Goal: Task Accomplishment & Management: Manage account settings

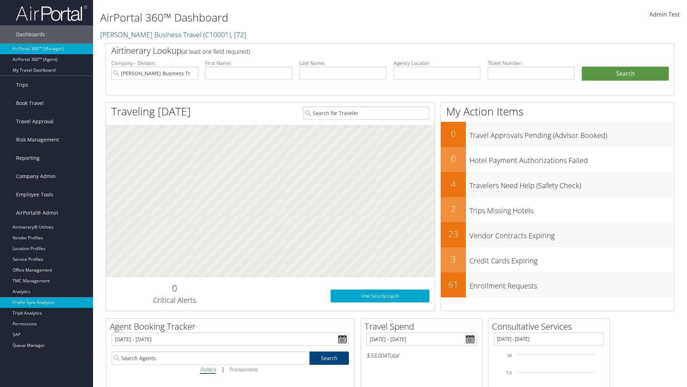
click at [47, 302] on link "Profile Sync Analytics" at bounding box center [46, 302] width 93 height 11
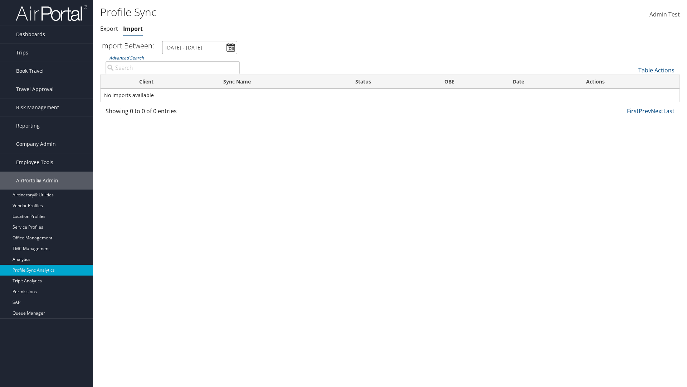
click at [200, 47] on input "[DATE] - [DATE]" at bounding box center [199, 47] width 75 height 13
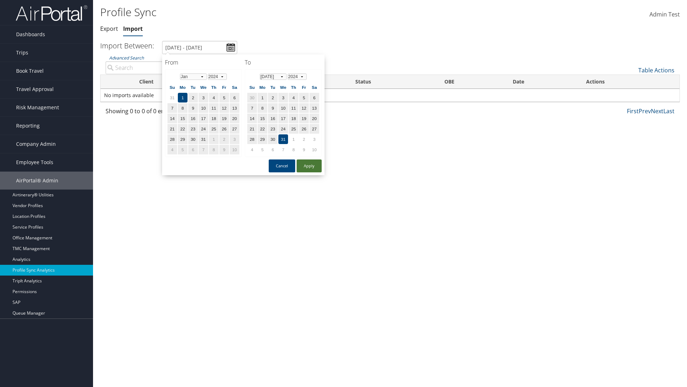
click at [309, 165] on button "Apply" at bounding box center [309, 165] width 25 height 13
type input "1/1/2024 - 7/31/2024"
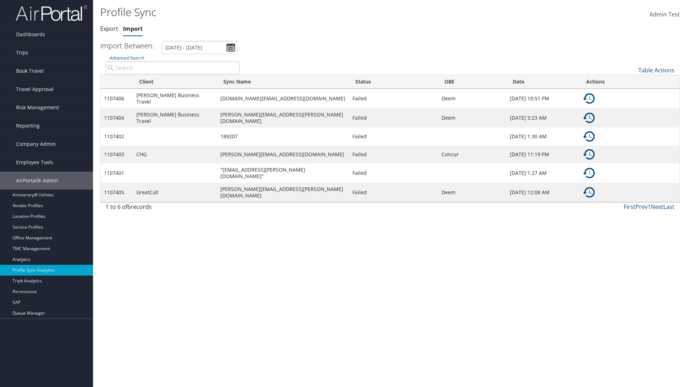
click at [589, 97] on img at bounding box center [588, 98] width 11 height 11
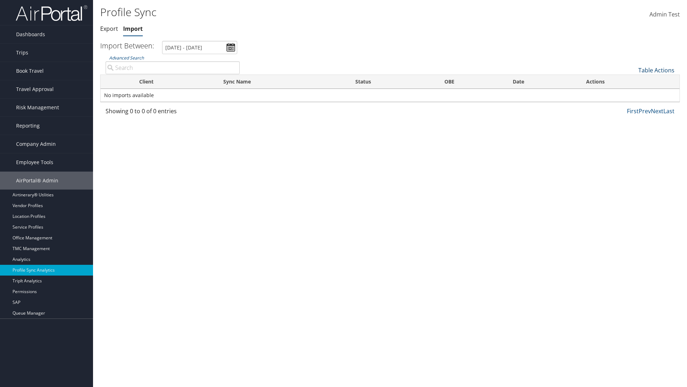
click at [656, 70] on link "Table Actions" at bounding box center [657, 70] width 36 height 8
click at [632, 81] on link "Sync Profile" at bounding box center [633, 81] width 94 height 12
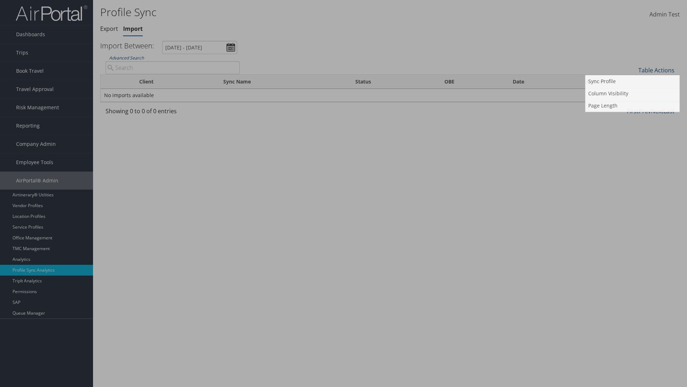
click at [0, 0] on input "User" at bounding box center [0, 0] width 0 height 0
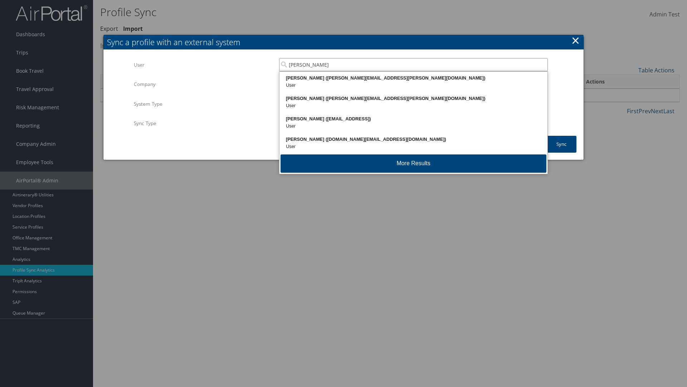
click at [413, 78] on div "Kyle Casazza (kyle.casazza@cbtravel.com)" at bounding box center [414, 77] width 266 height 7
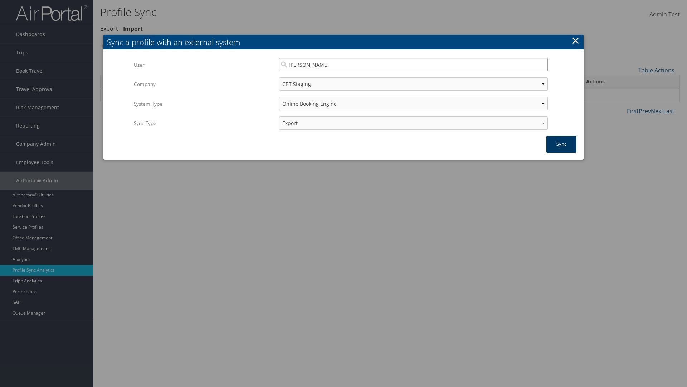
type input "Kyle Casazza"
click at [562, 144] on button "Sync" at bounding box center [562, 144] width 30 height 17
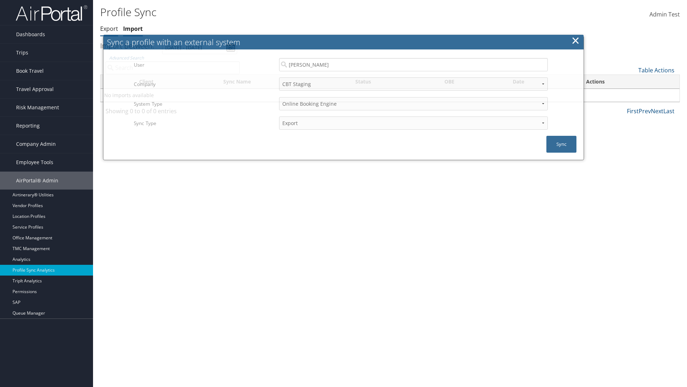
click at [109, 29] on link "Export" at bounding box center [109, 29] width 18 height 8
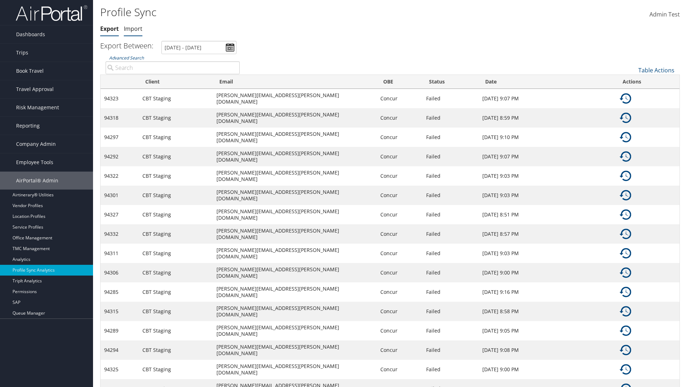
click at [133, 29] on link "Import" at bounding box center [133, 29] width 19 height 8
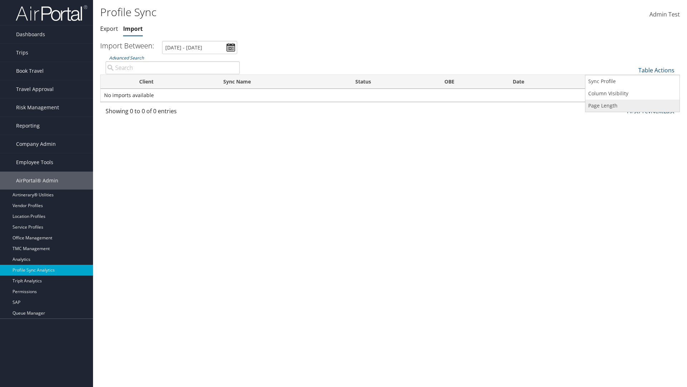
click at [632, 105] on link "Page Length" at bounding box center [633, 106] width 94 height 12
click at [632, 94] on link "25" at bounding box center [633, 94] width 94 height 12
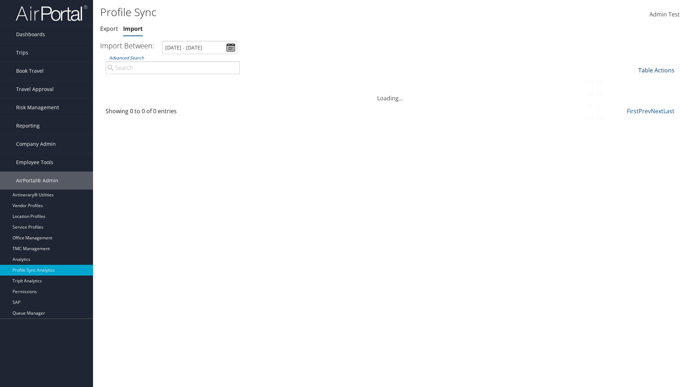
click at [656, 70] on link "Table Actions" at bounding box center [657, 70] width 36 height 8
click at [632, 106] on link "50" at bounding box center [633, 106] width 94 height 12
click at [656, 70] on link "Table Actions" at bounding box center [657, 70] width 36 height 8
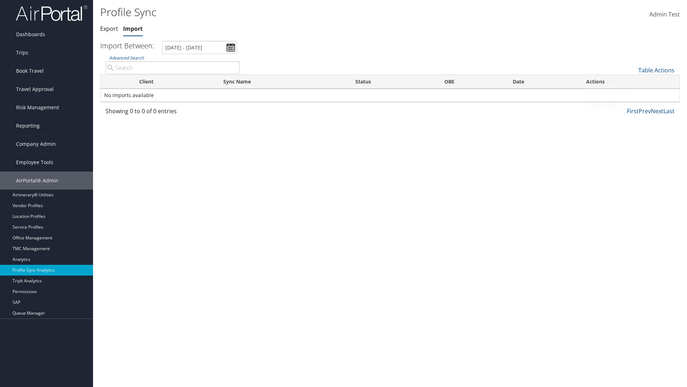
click at [632, 105] on link "Page Length" at bounding box center [633, 106] width 94 height 12
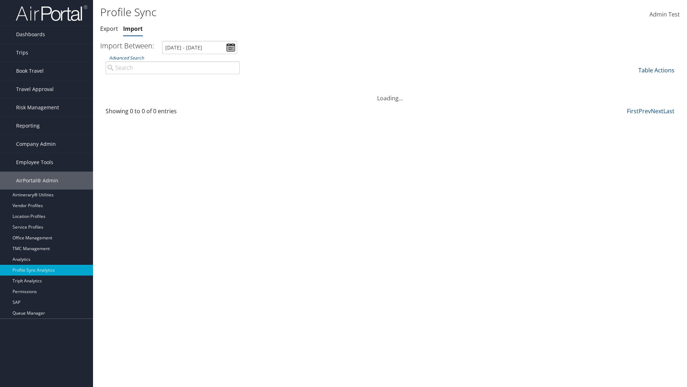
click at [656, 70] on link "Table Actions" at bounding box center [657, 70] width 36 height 8
click at [632, 93] on link "Column Visibility" at bounding box center [633, 93] width 94 height 12
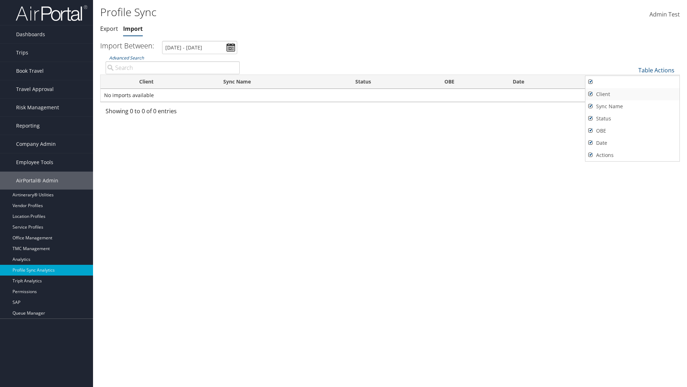
click at [632, 94] on link "Client" at bounding box center [633, 94] width 94 height 12
click at [632, 106] on link "Sync Name" at bounding box center [633, 106] width 94 height 12
click at [632, 118] on link "Status" at bounding box center [633, 118] width 94 height 12
click at [632, 130] on link "OBE" at bounding box center [633, 131] width 94 height 12
click at [632, 142] on link "Date" at bounding box center [633, 143] width 94 height 12
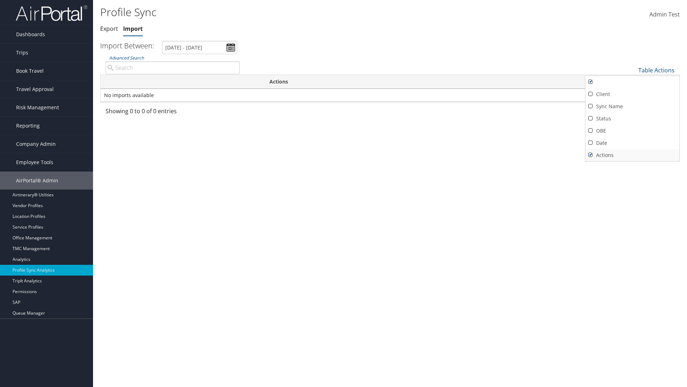
click at [632, 155] on link "Actions" at bounding box center [633, 155] width 94 height 12
click at [632, 94] on link "Client" at bounding box center [633, 94] width 94 height 12
click at [632, 106] on link "Sync Name" at bounding box center [633, 106] width 94 height 12
click at [632, 118] on link "Status" at bounding box center [633, 118] width 94 height 12
